Goal: Task Accomplishment & Management: Manage account settings

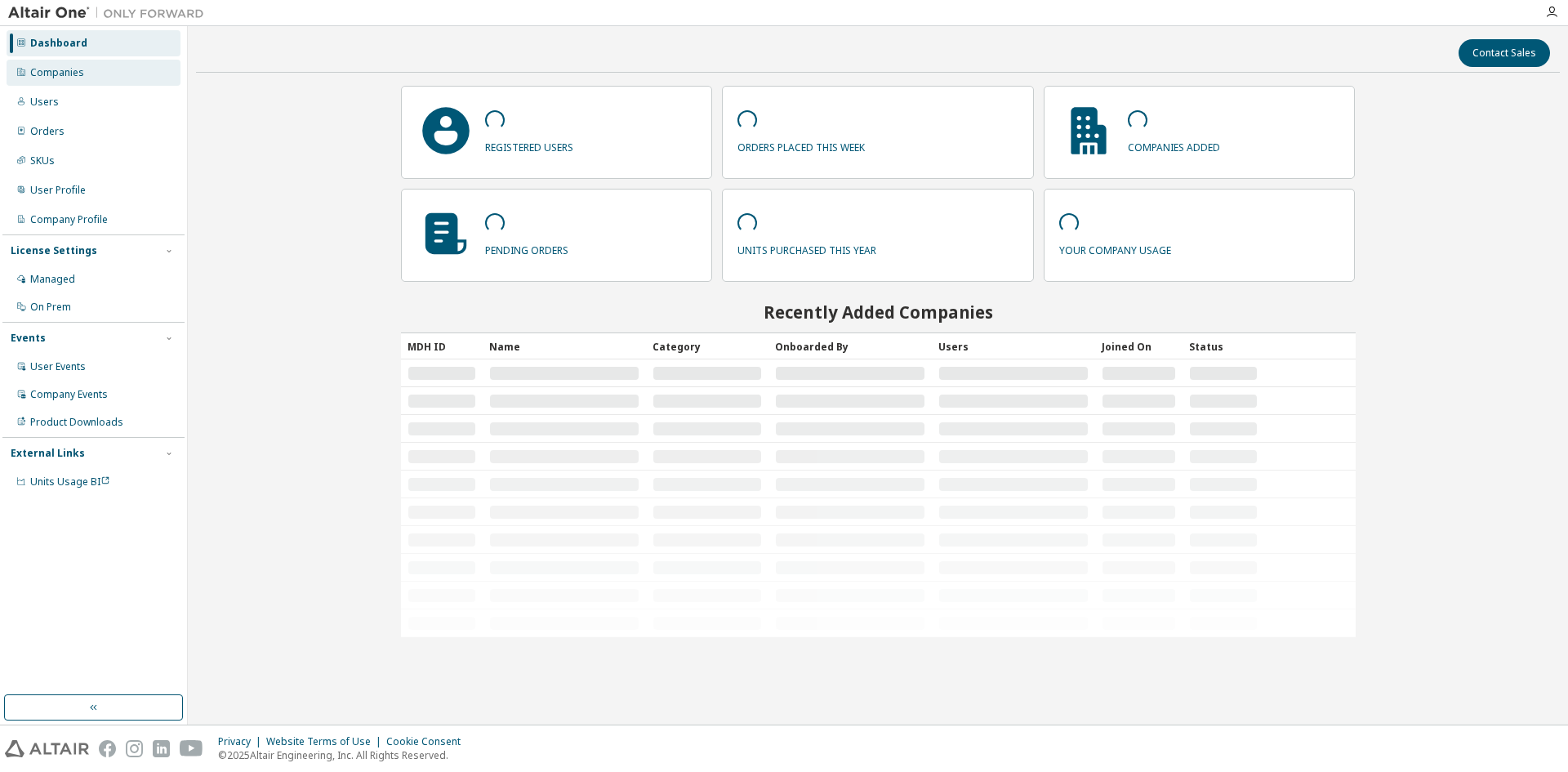
drag, startPoint x: 50, startPoint y: 102, endPoint x: 58, endPoint y: 70, distance: 33.0
click at [58, 76] on div "Dashboard Companies Users Orders SKUs User Profile Company Profile License Sett…" at bounding box center [94, 262] width 182 height 468
click at [58, 70] on div "Companies" at bounding box center [57, 72] width 54 height 13
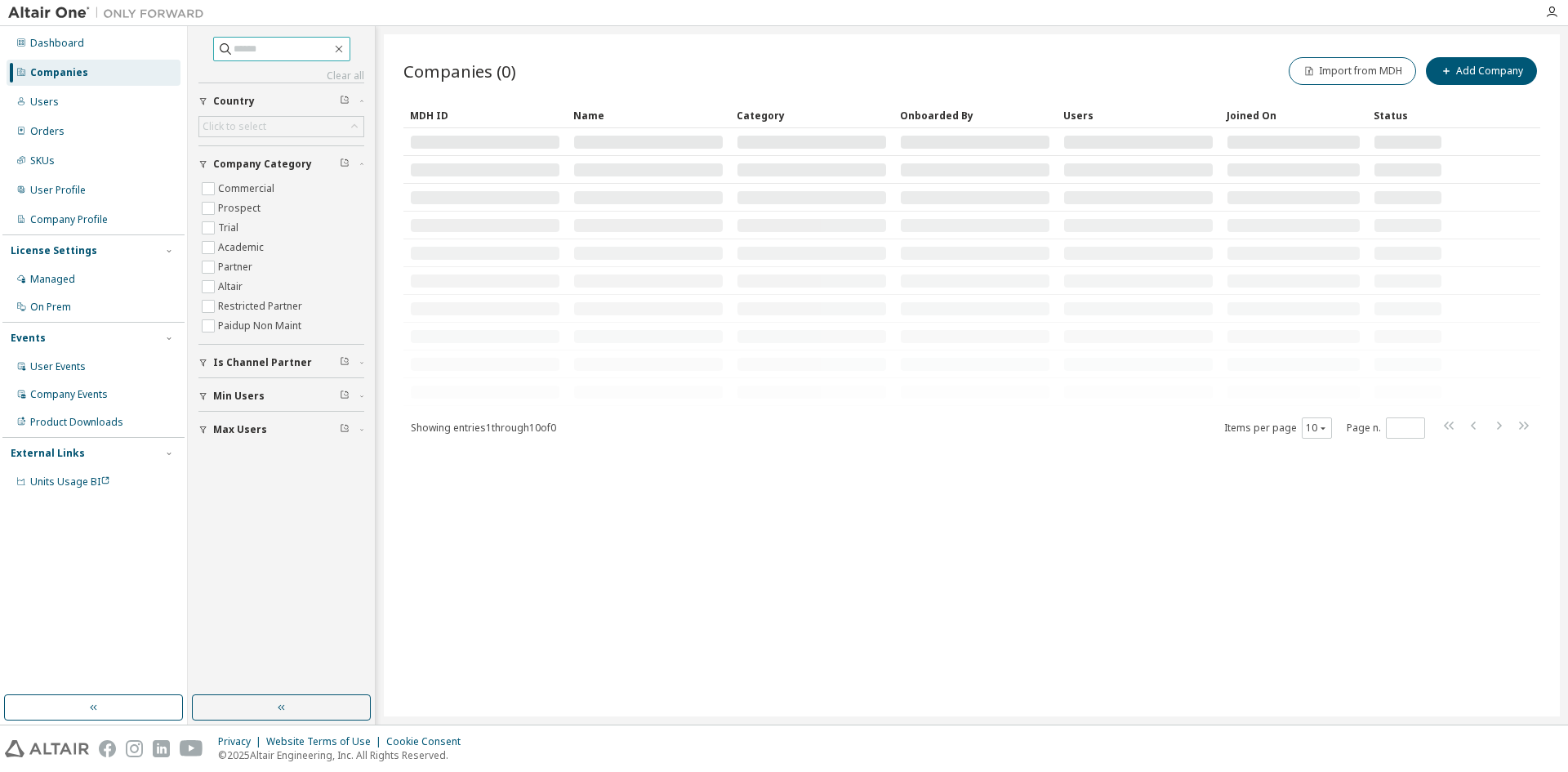
click at [238, 59] on span at bounding box center [282, 48] width 138 height 24
click at [245, 50] on input "text" at bounding box center [282, 48] width 98 height 16
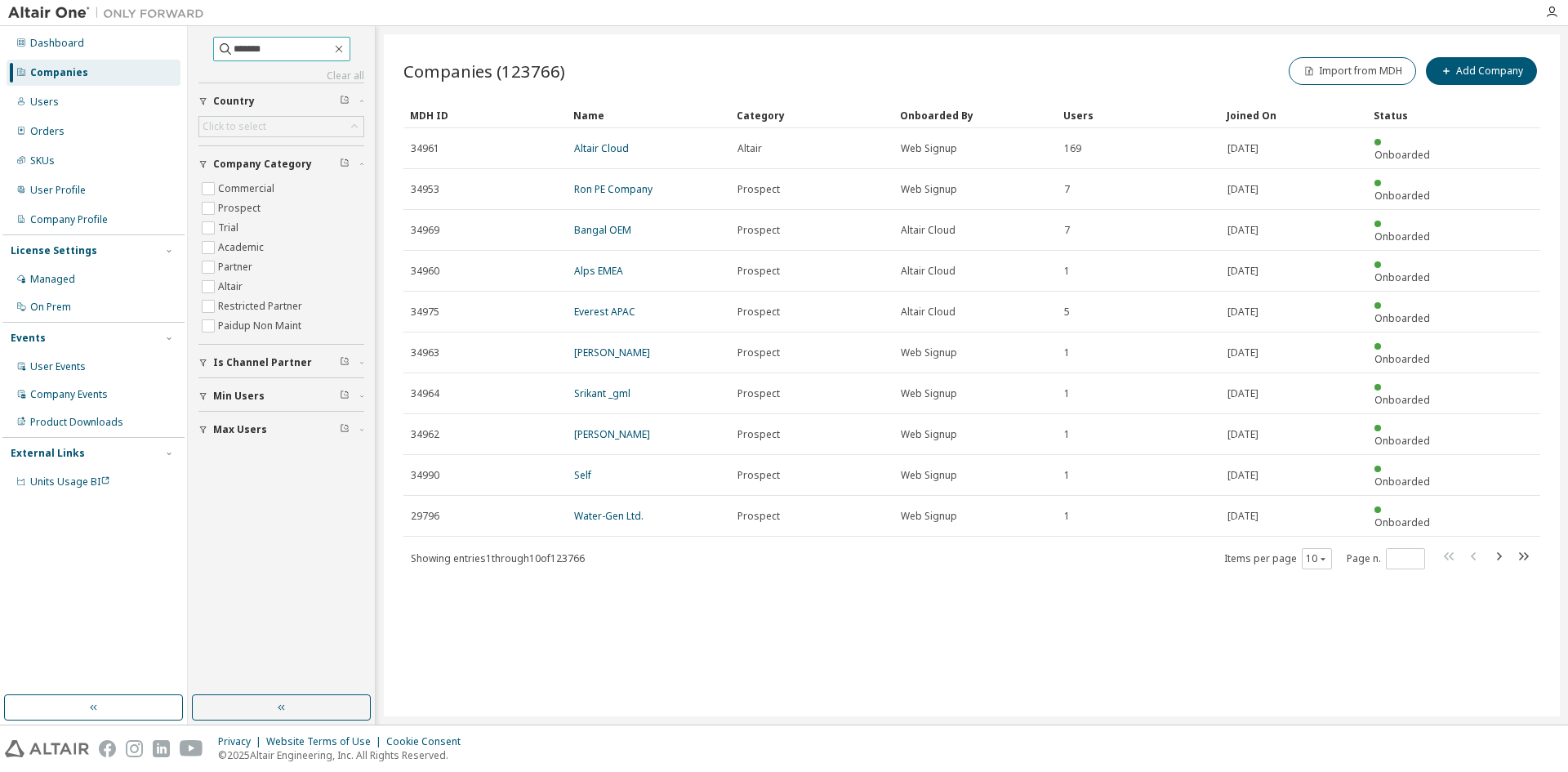
type input "*******"
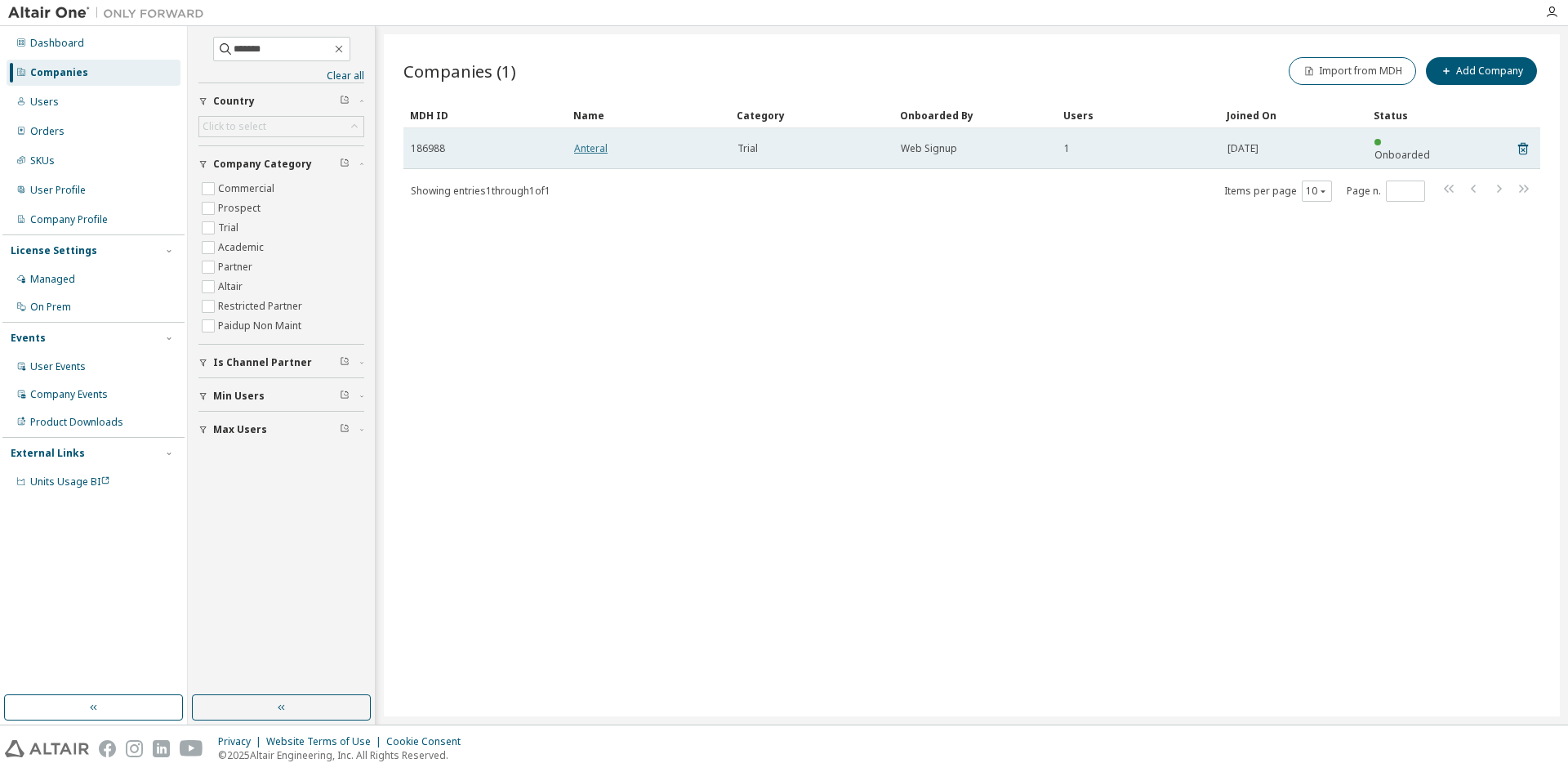
click at [579, 141] on link "Anteral" at bounding box center [591, 148] width 34 height 14
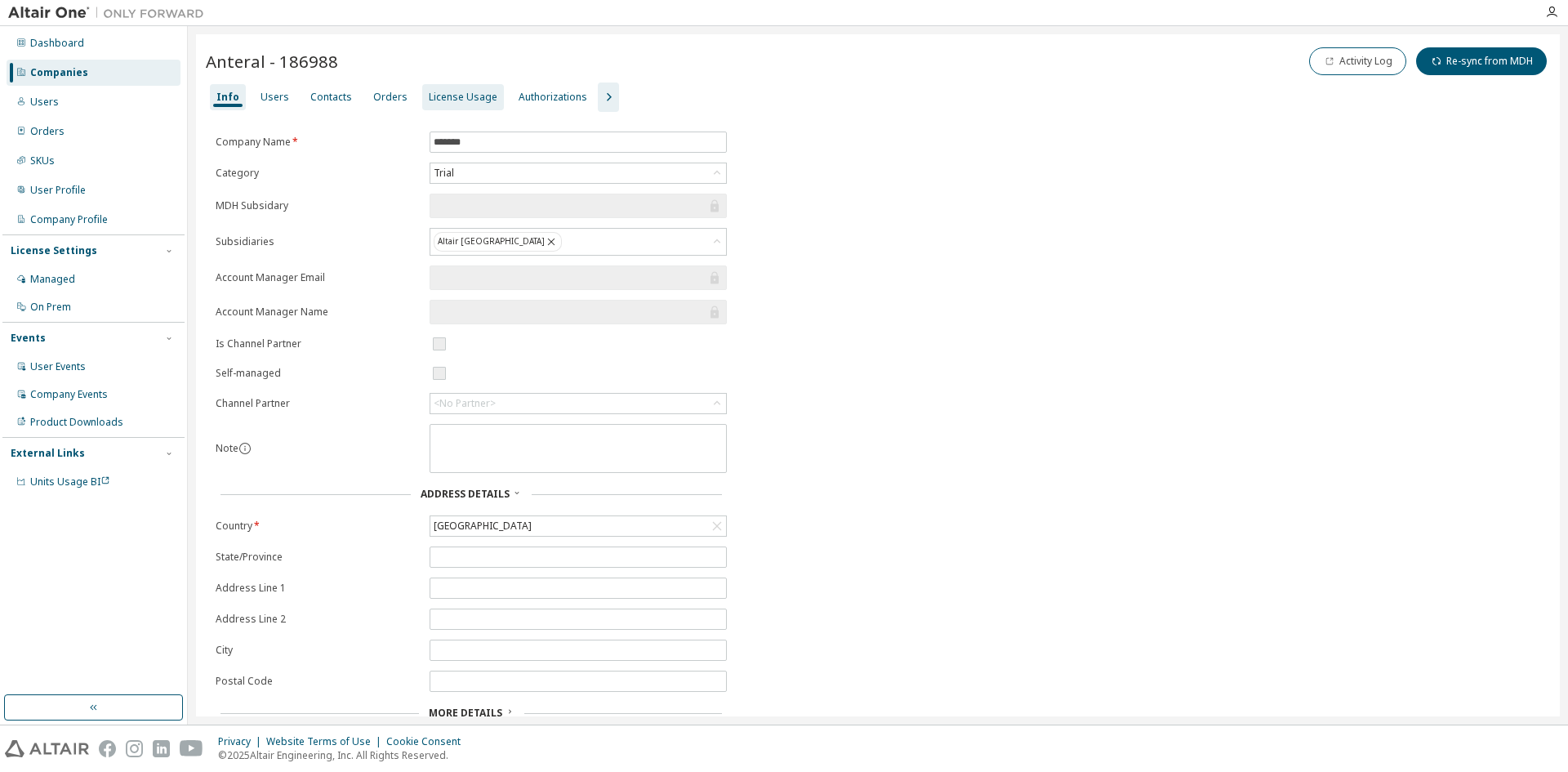
click at [438, 96] on div "License Usage" at bounding box center [463, 97] width 69 height 13
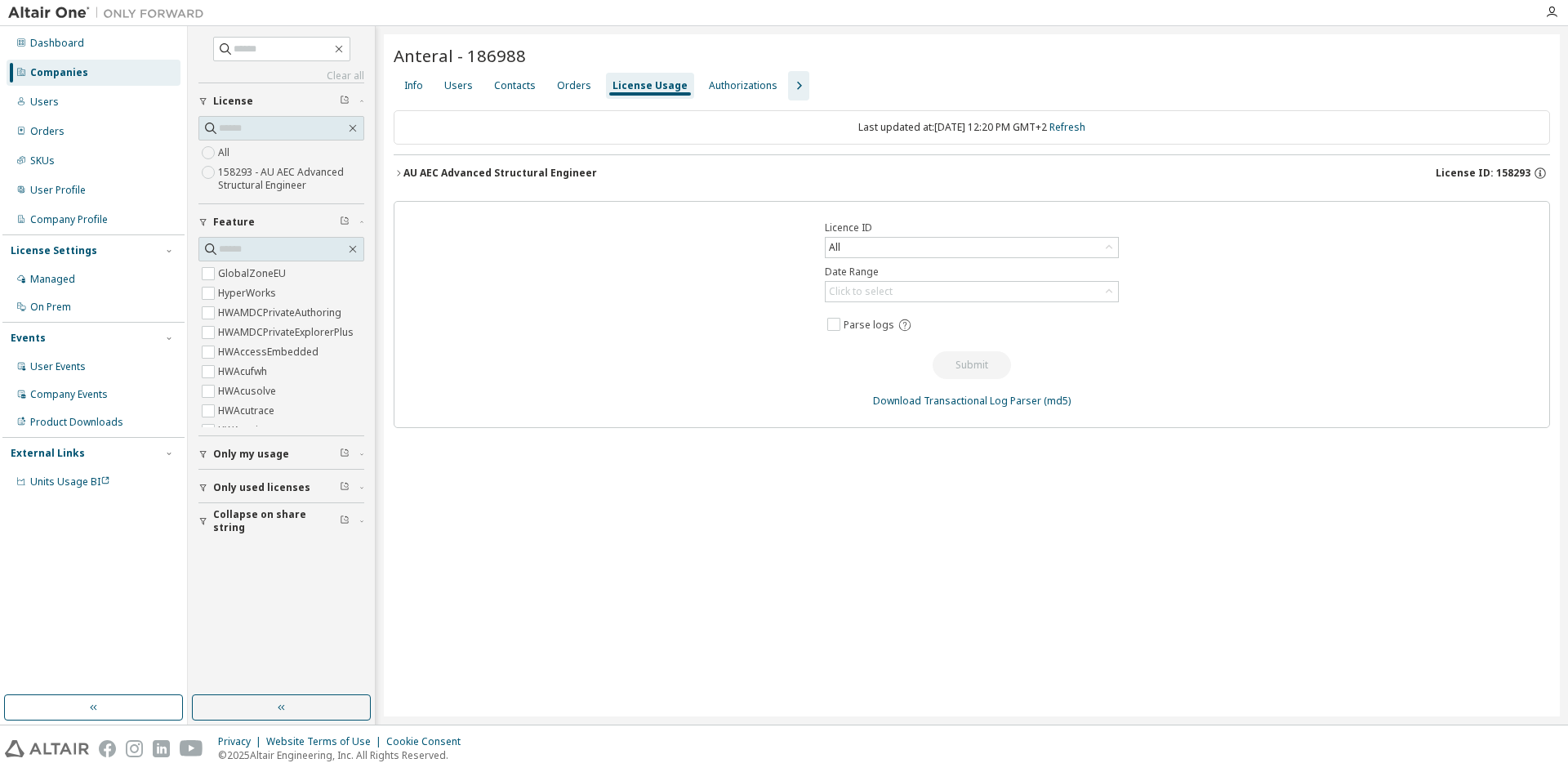
click at [403, 174] on icon "button" at bounding box center [398, 173] width 10 height 10
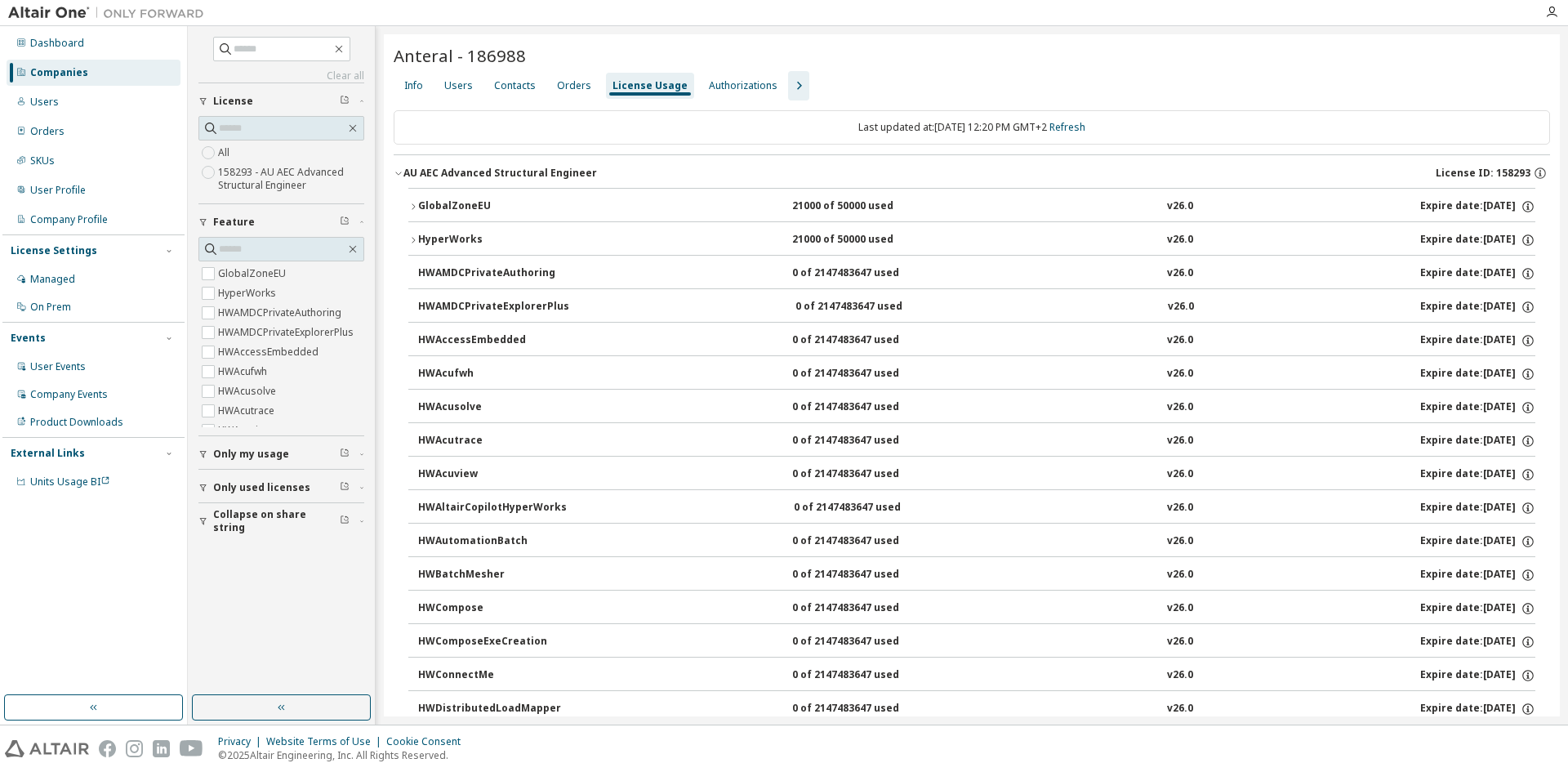
click at [403, 174] on icon "button" at bounding box center [398, 173] width 10 height 10
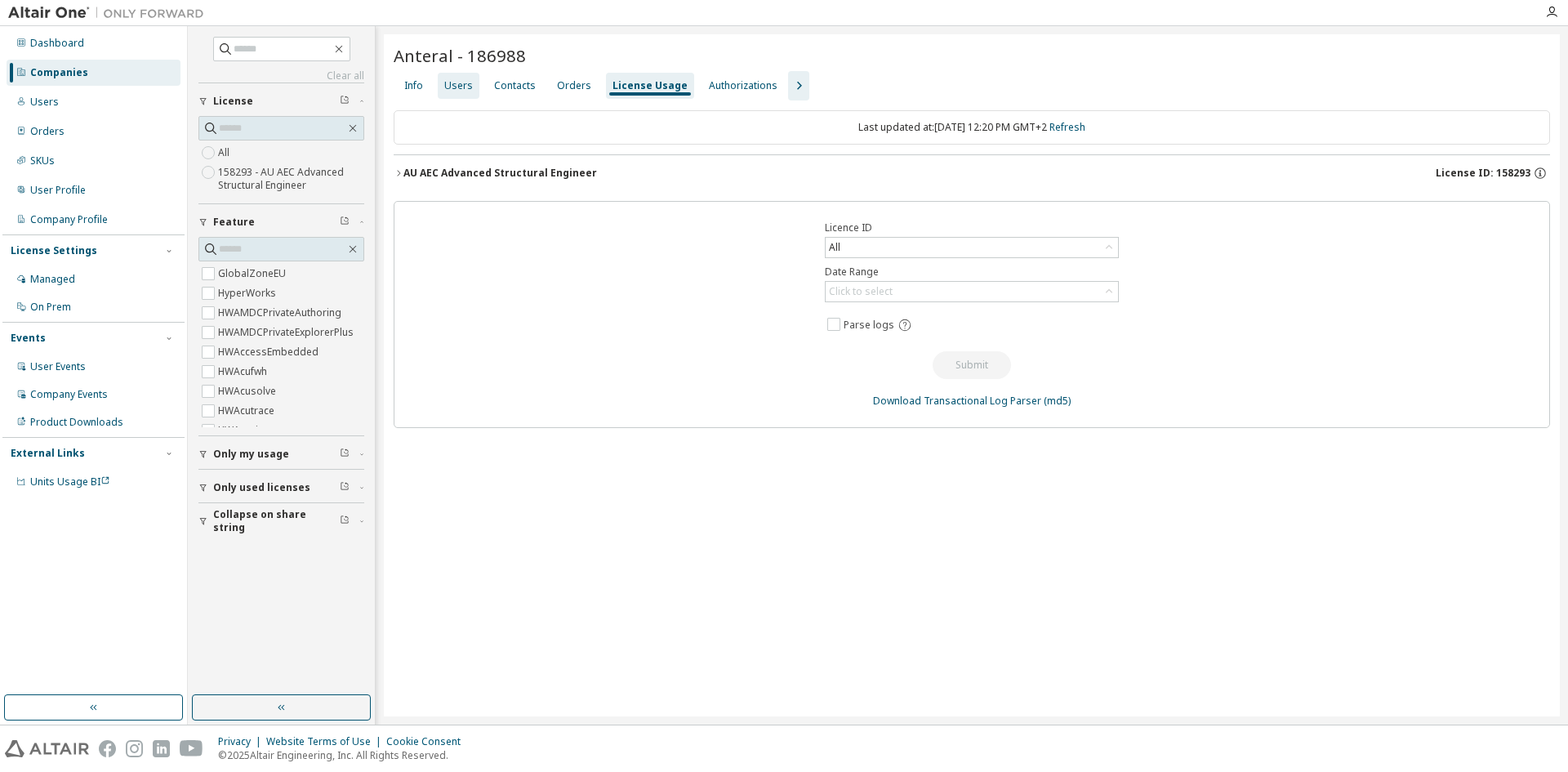
click at [459, 84] on div "Users" at bounding box center [459, 85] width 29 height 13
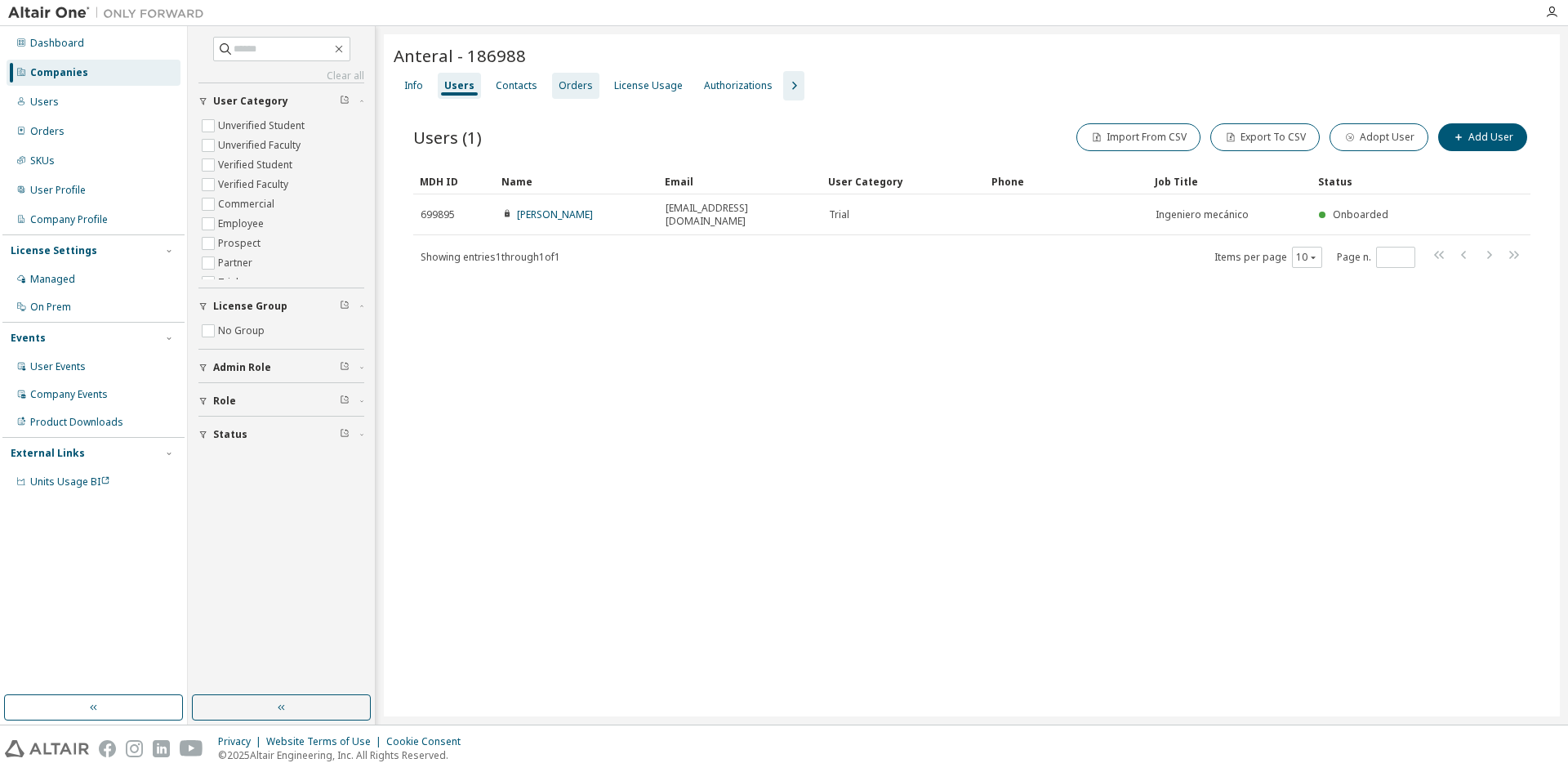
click at [560, 86] on div "Orders" at bounding box center [576, 85] width 34 height 13
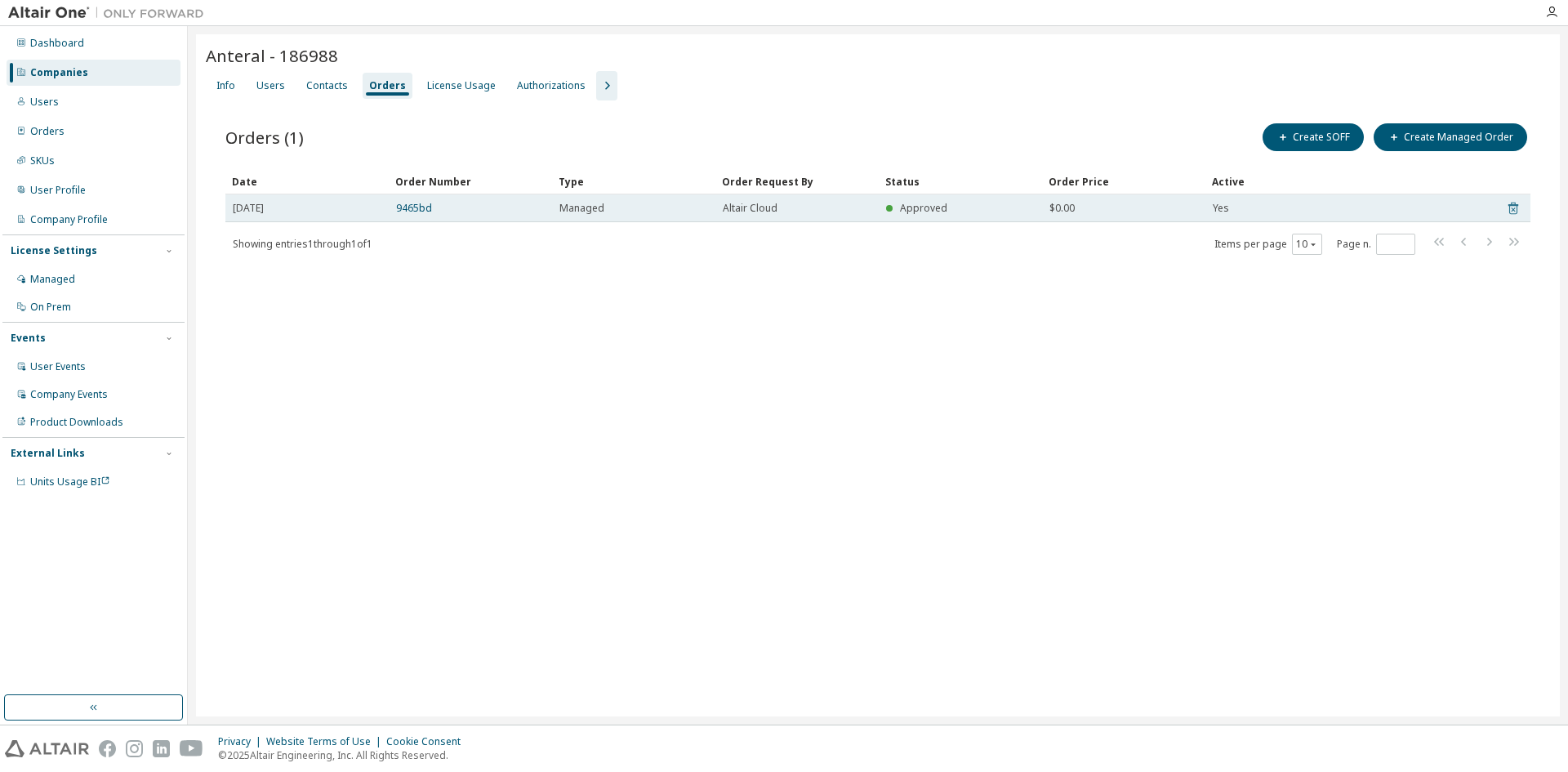
click at [1511, 207] on icon at bounding box center [1513, 208] width 15 height 19
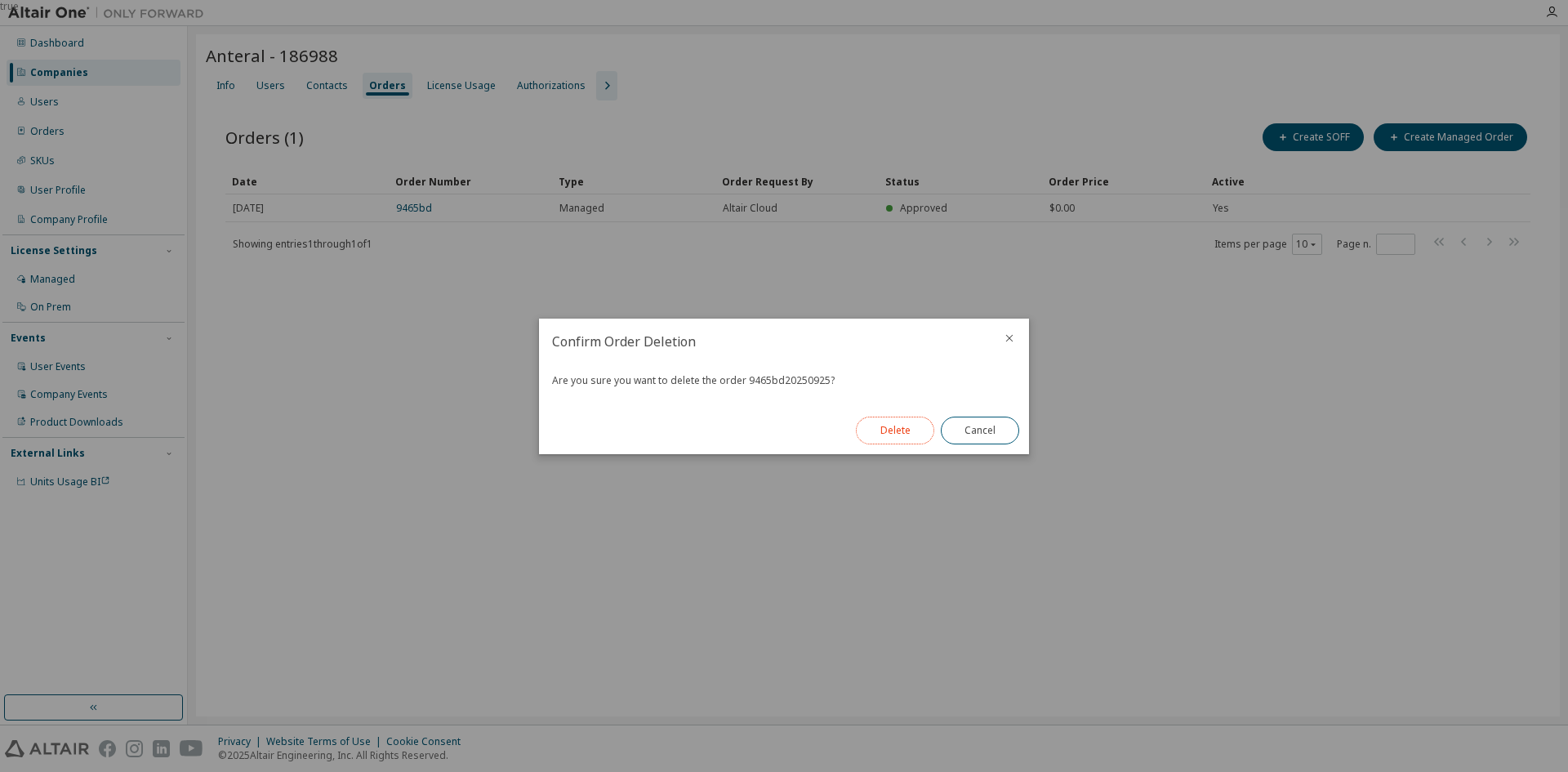
click at [896, 432] on button "Delete" at bounding box center [894, 430] width 78 height 28
click at [980, 434] on button "Close" at bounding box center [980, 430] width 78 height 28
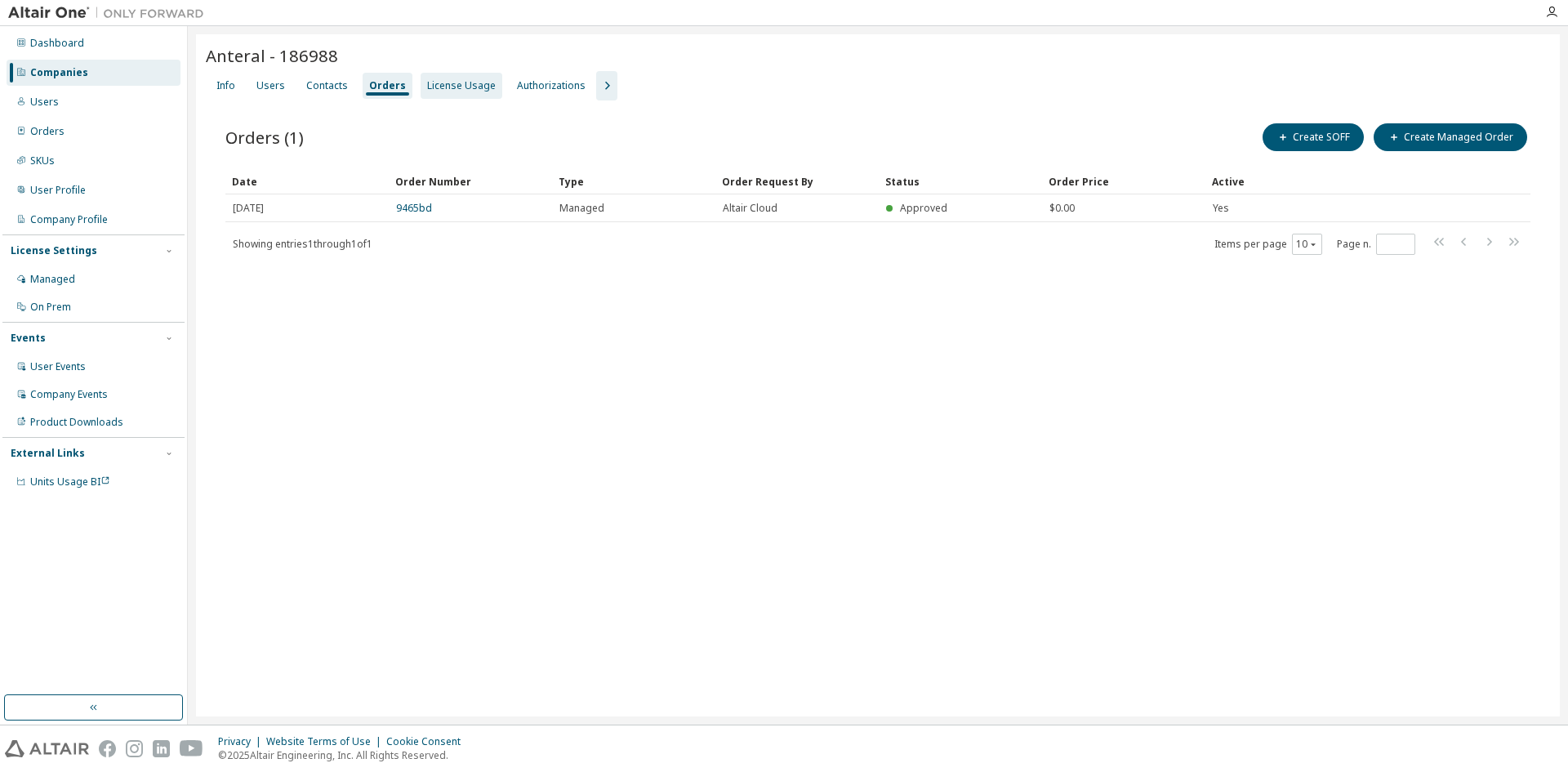
click at [443, 82] on div "License Usage" at bounding box center [461, 85] width 69 height 13
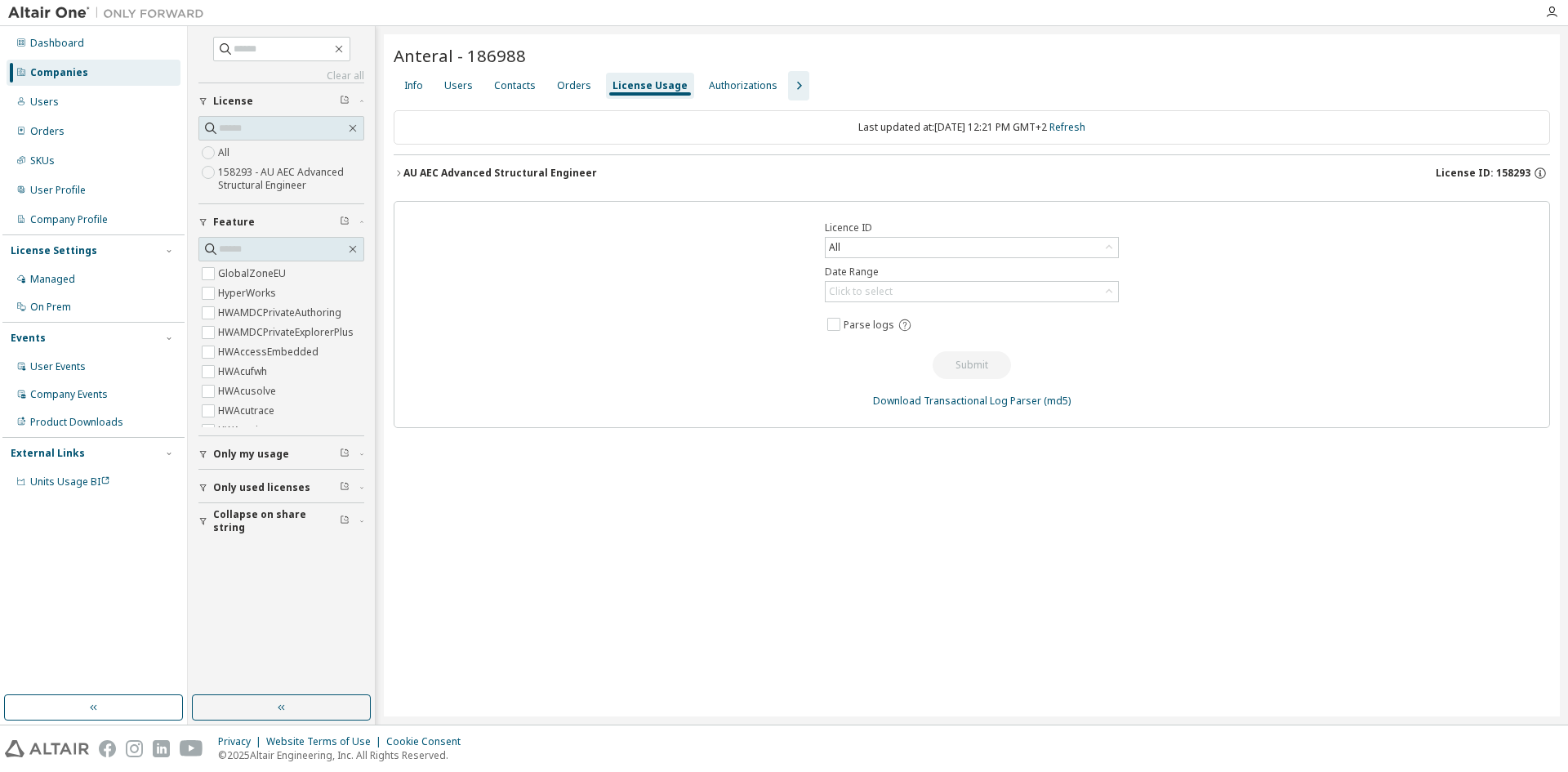
click at [789, 87] on icon "button" at bounding box center [799, 85] width 19 height 19
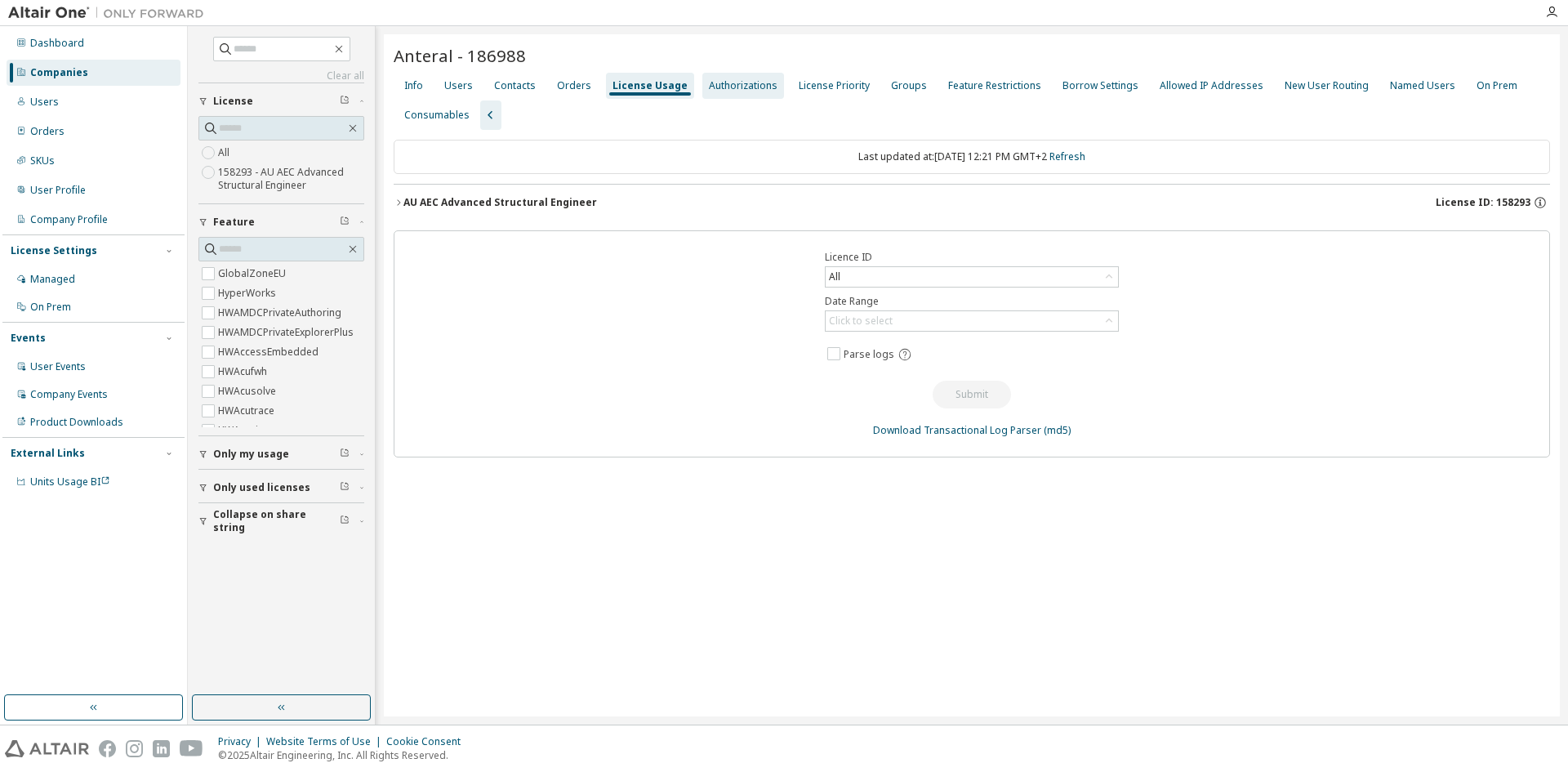
click at [749, 90] on div "Authorizations" at bounding box center [743, 85] width 69 height 13
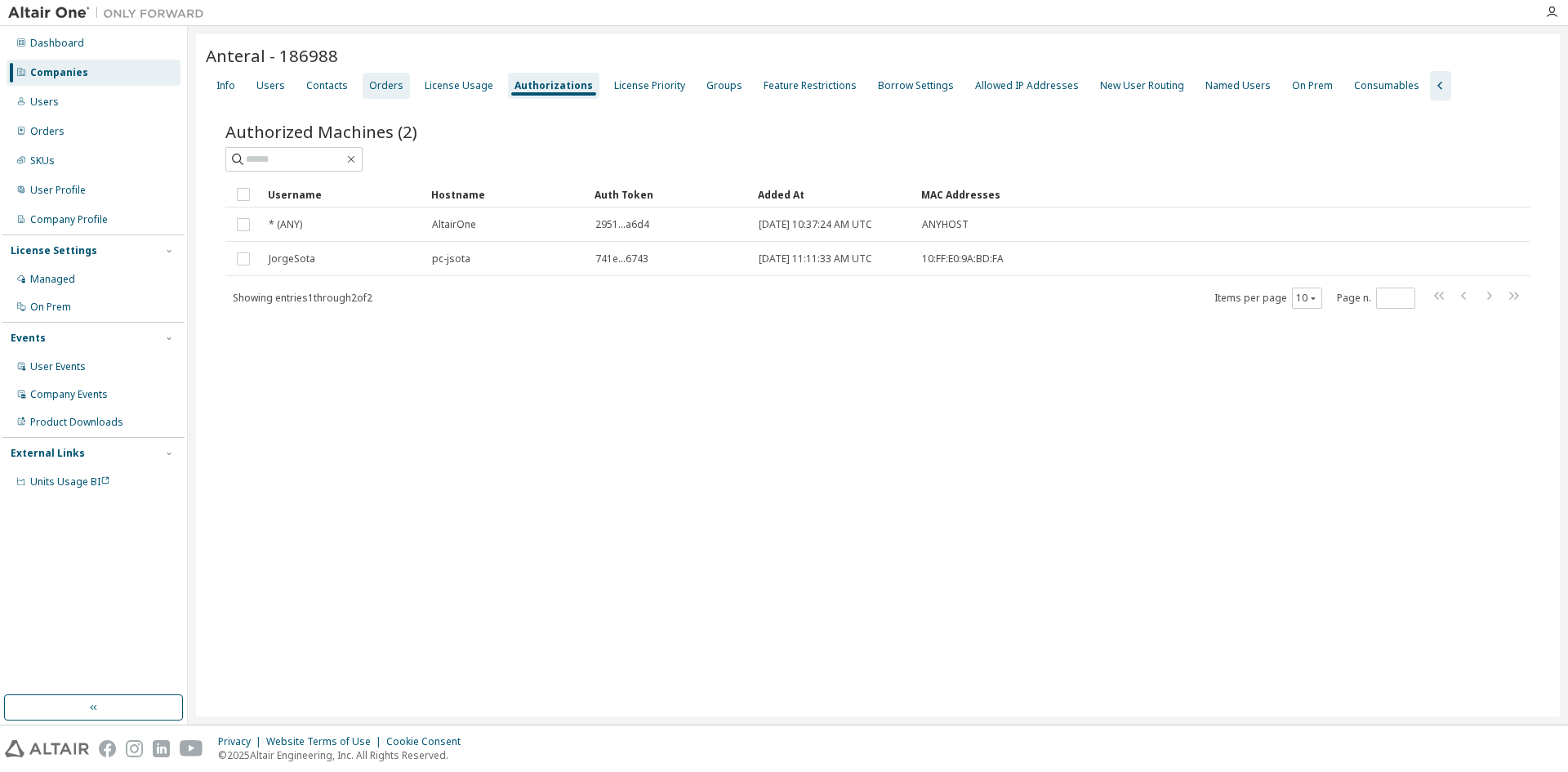
click at [369, 81] on div "Orders" at bounding box center [386, 85] width 34 height 13
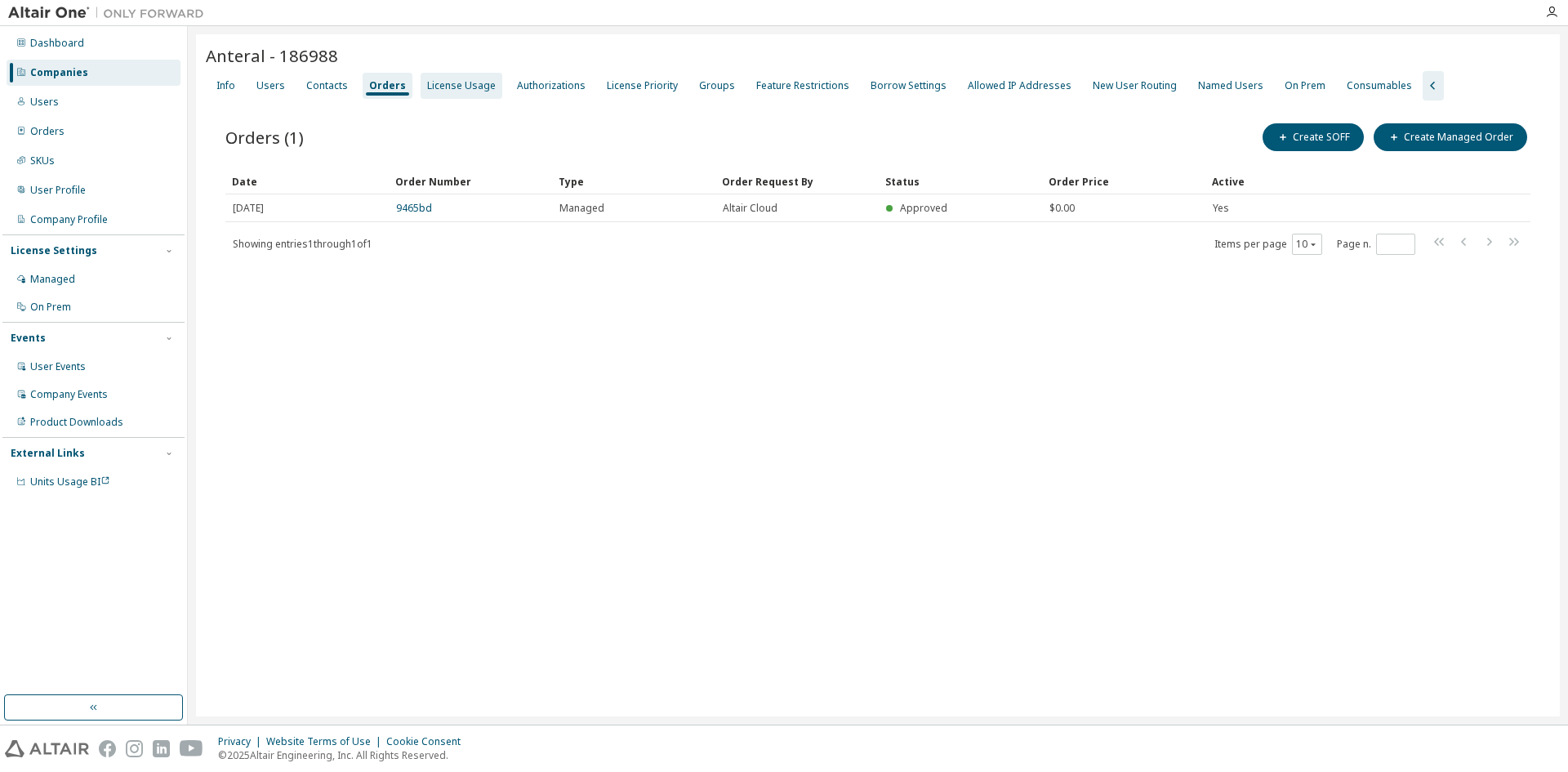
click at [441, 89] on div "License Usage" at bounding box center [461, 85] width 69 height 13
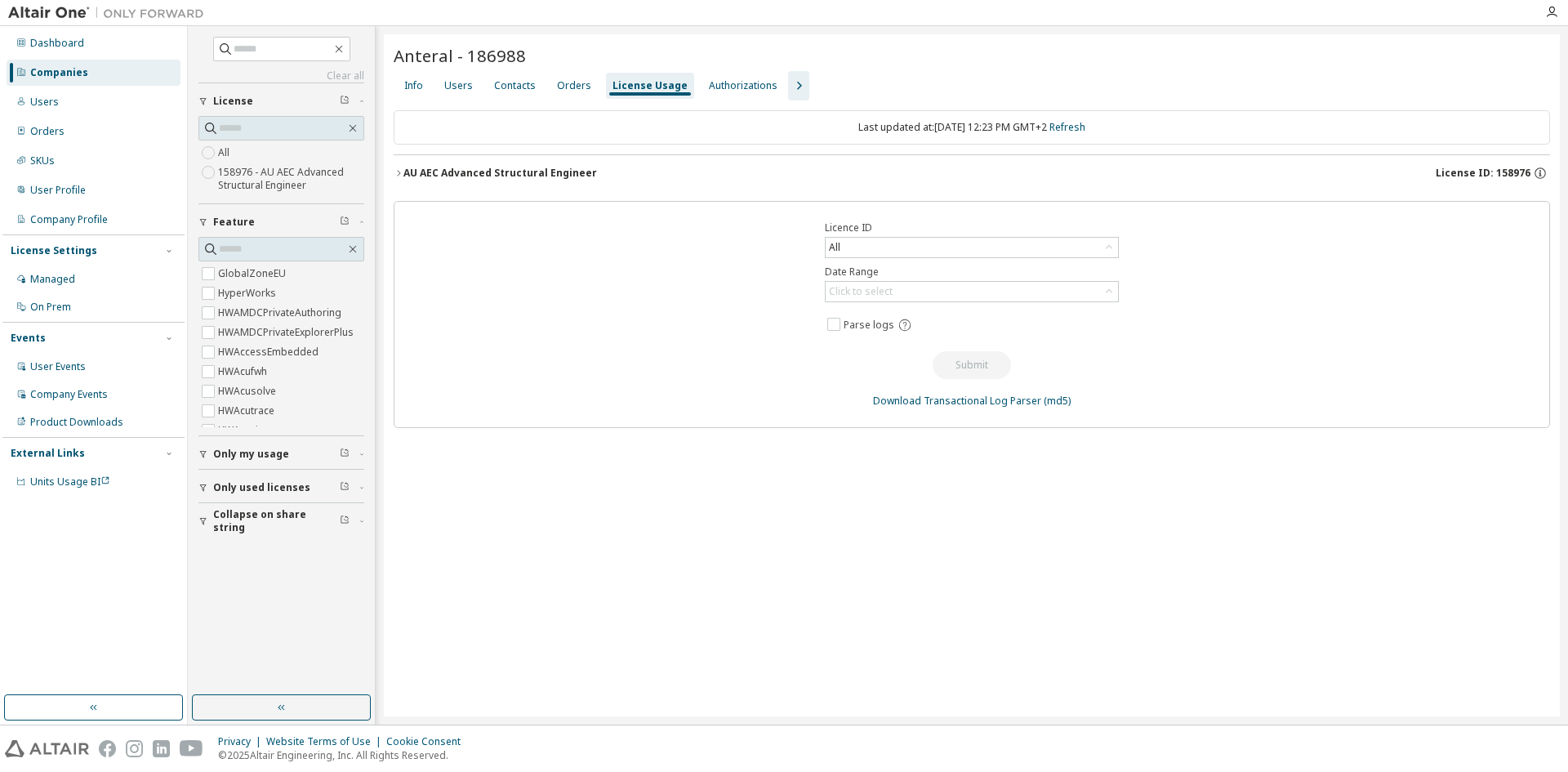
click at [400, 174] on icon "button" at bounding box center [398, 173] width 10 height 10
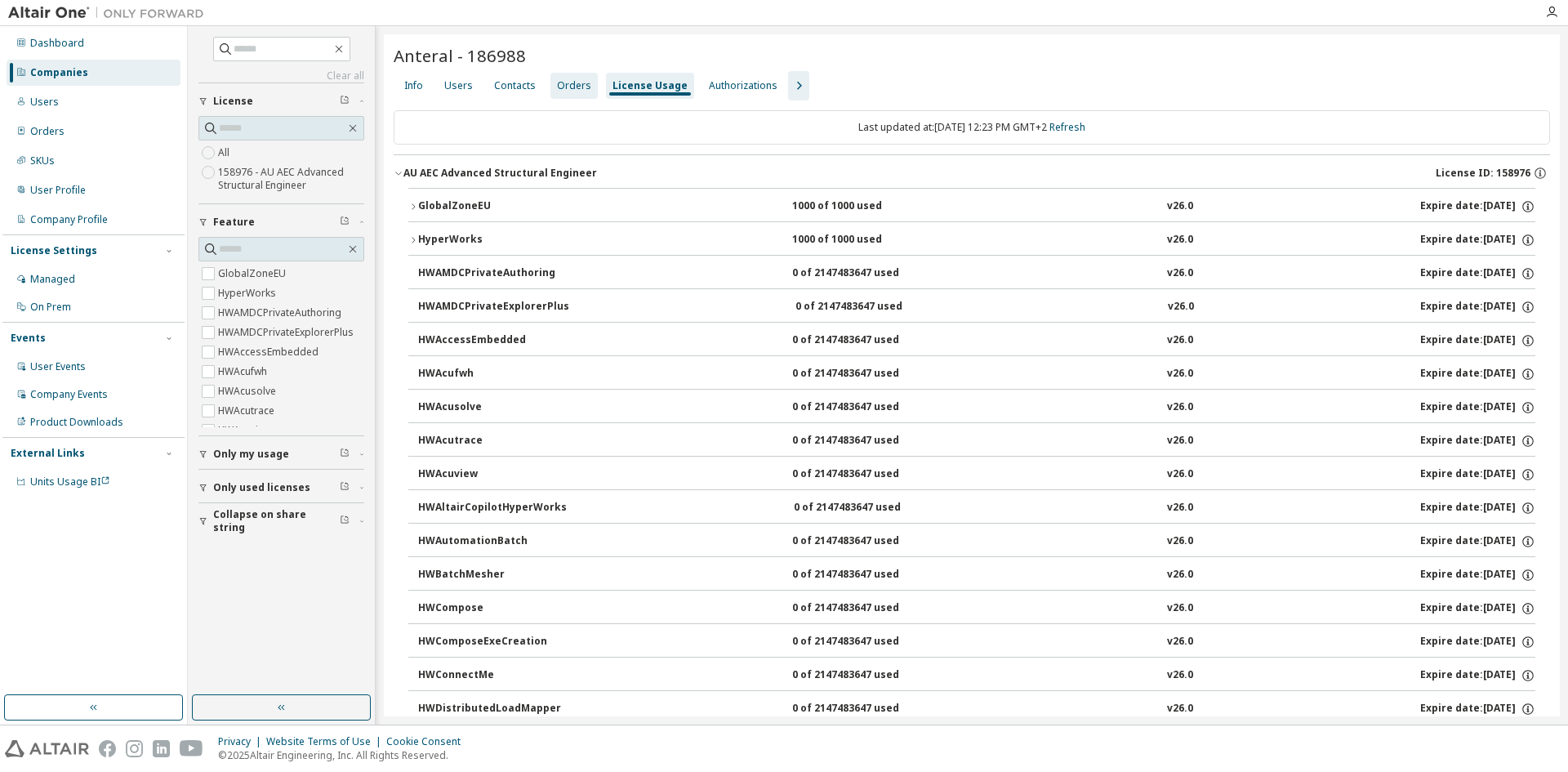
click at [557, 85] on div "Orders" at bounding box center [574, 85] width 34 height 13
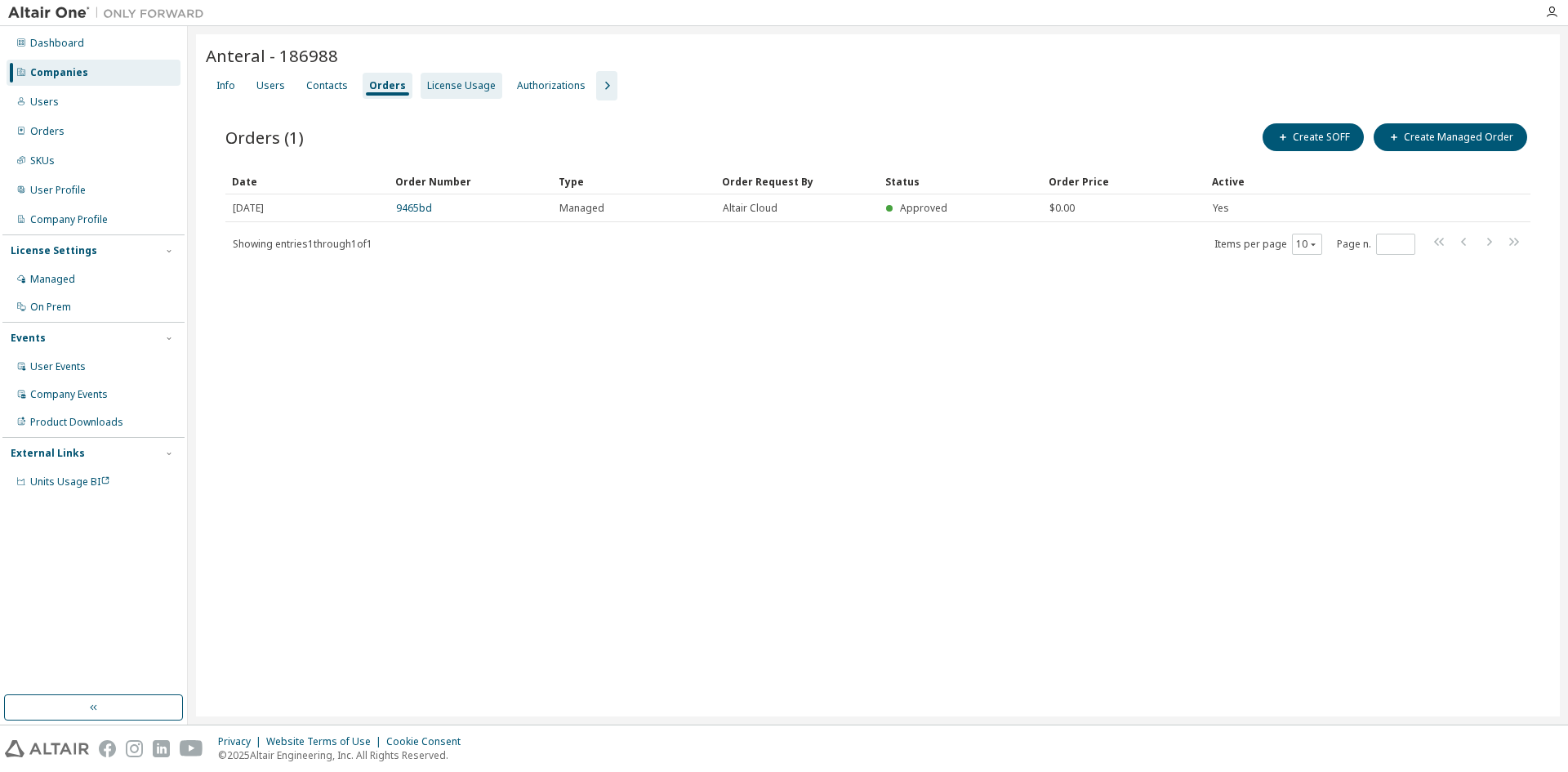
click at [446, 87] on div "License Usage" at bounding box center [461, 85] width 69 height 13
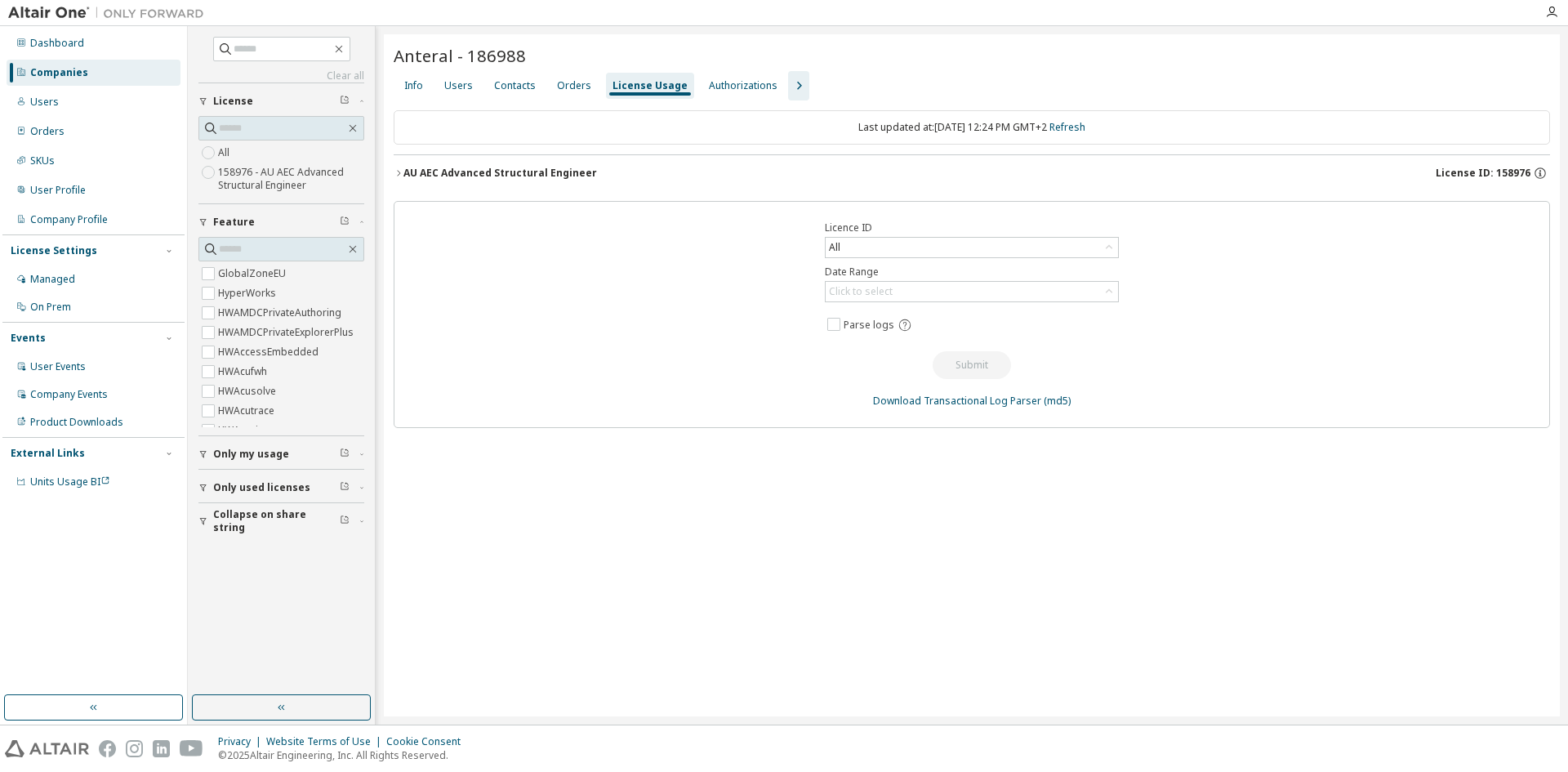
click at [403, 171] on button "AU AEC Advanced Structural Engineer License ID: 158976" at bounding box center [972, 172] width 1157 height 36
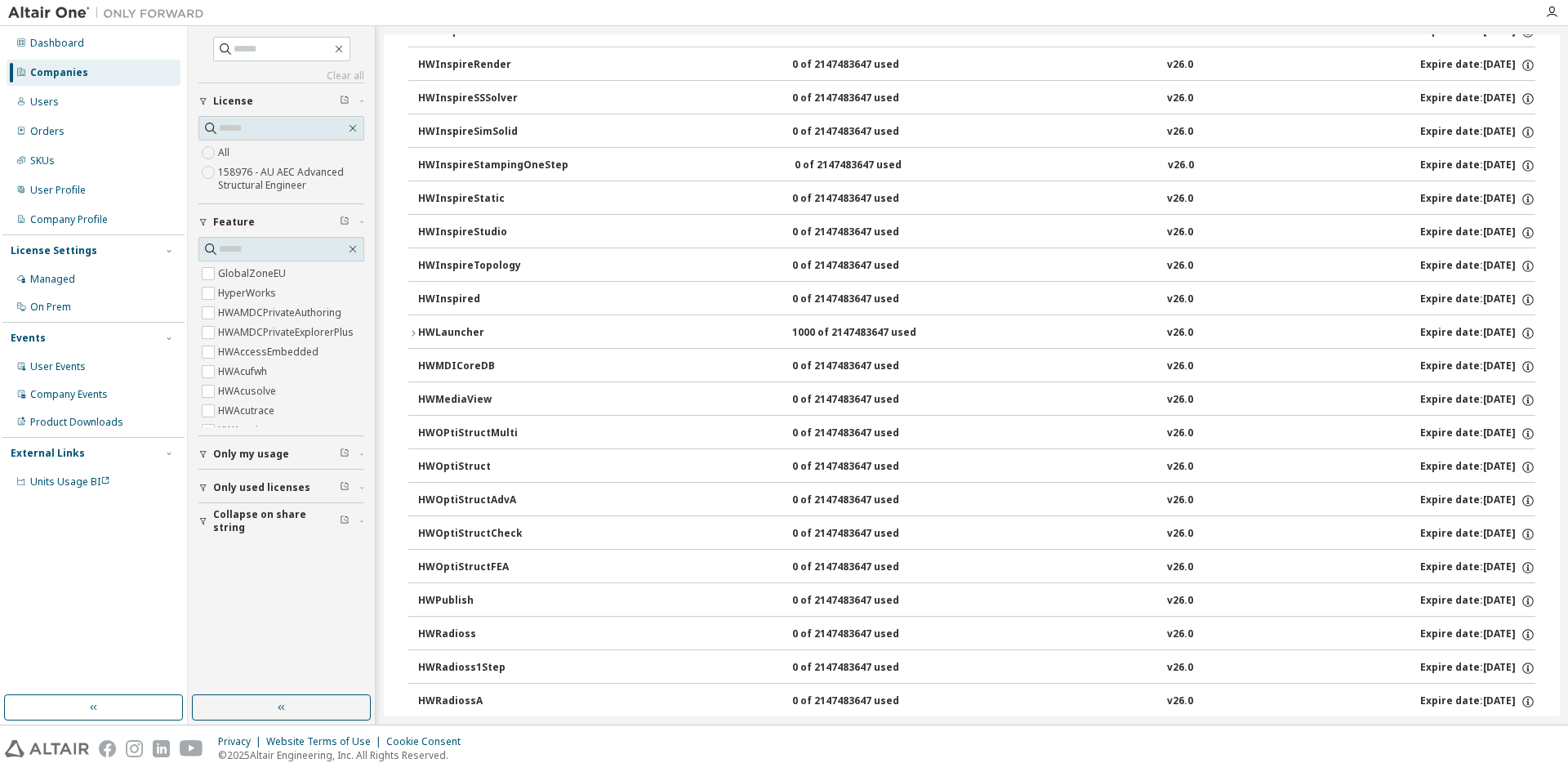
scroll to position [1960, 0]
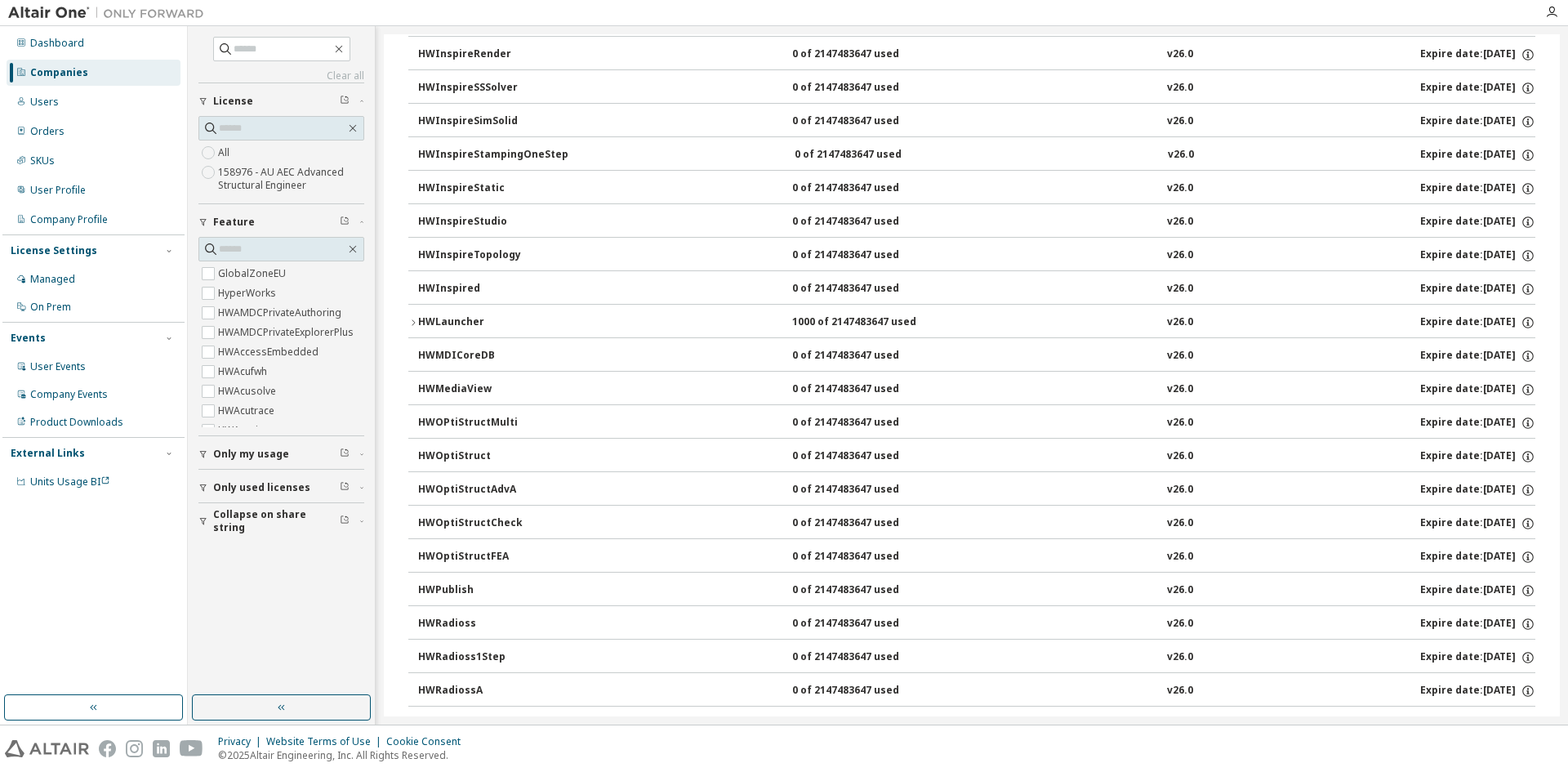
click at [411, 320] on icon "button" at bounding box center [413, 323] width 10 height 10
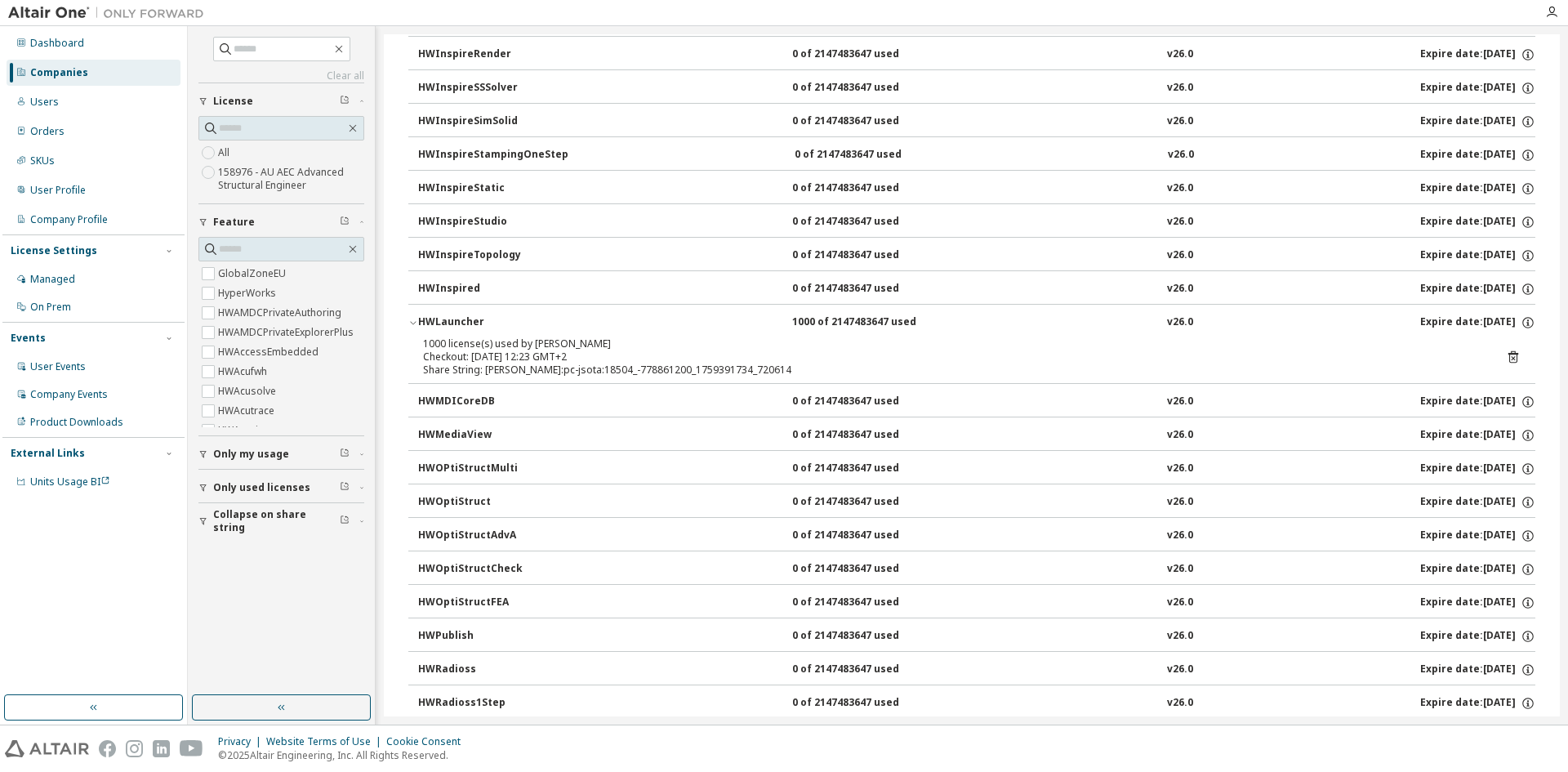
click at [413, 323] on icon "button" at bounding box center [413, 323] width 10 height 10
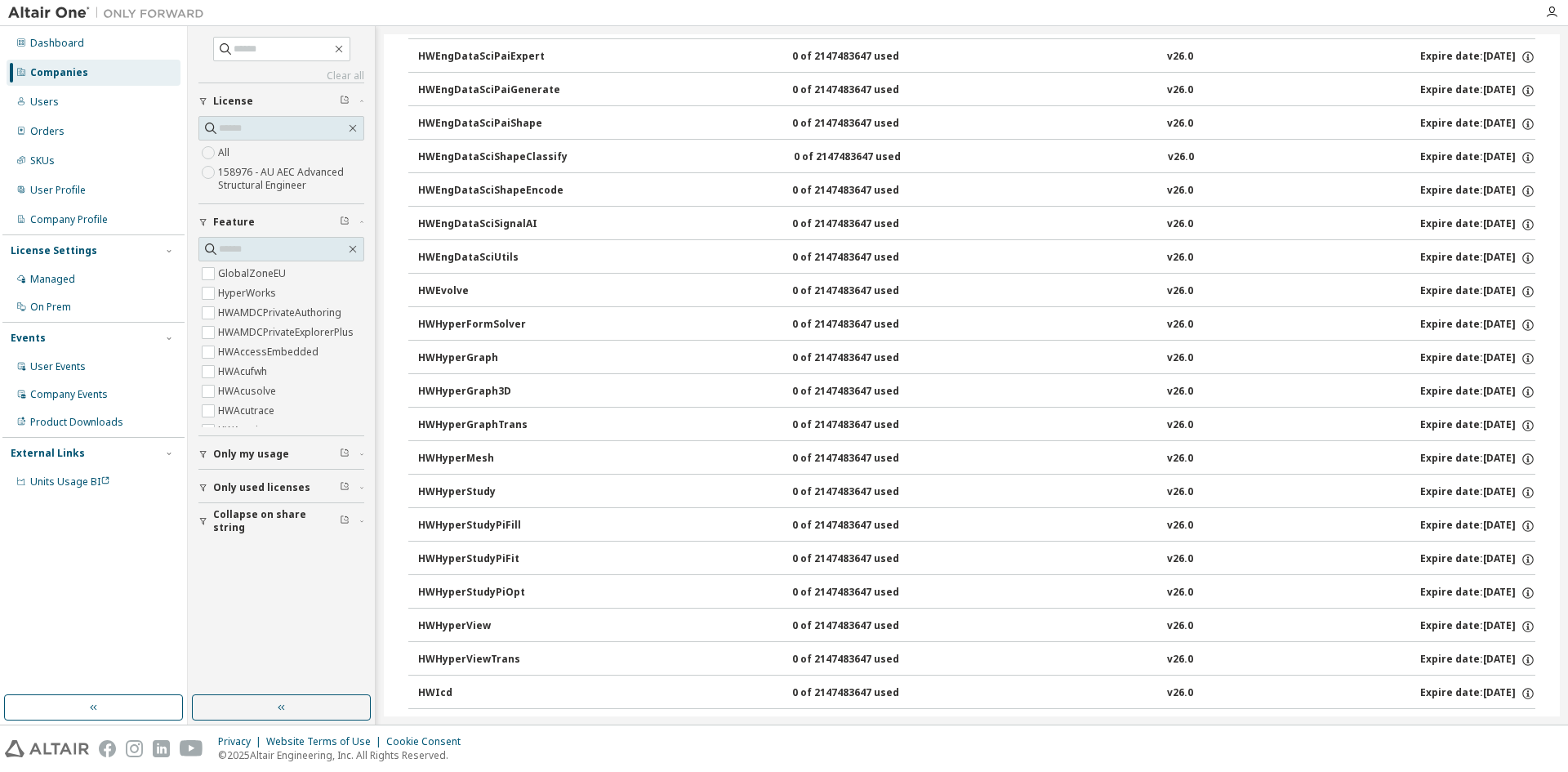
scroll to position [0, 0]
